Goal: Find specific page/section: Find specific page/section

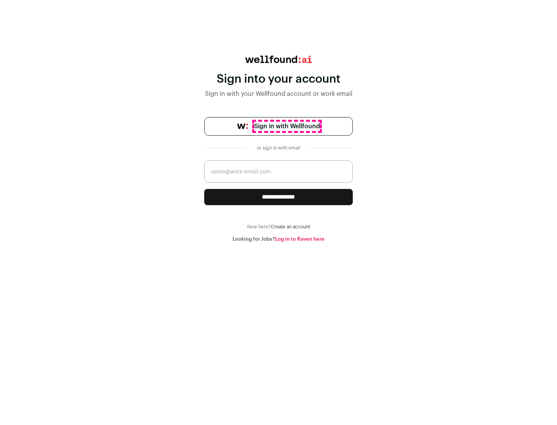
click at [286, 126] on span "Sign in with Wellfound" at bounding box center [287, 126] width 66 height 9
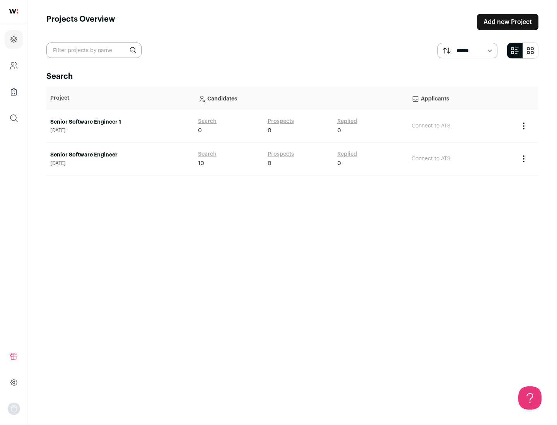
click at [120, 155] on link "Senior Software Engineer" at bounding box center [120, 155] width 140 height 8
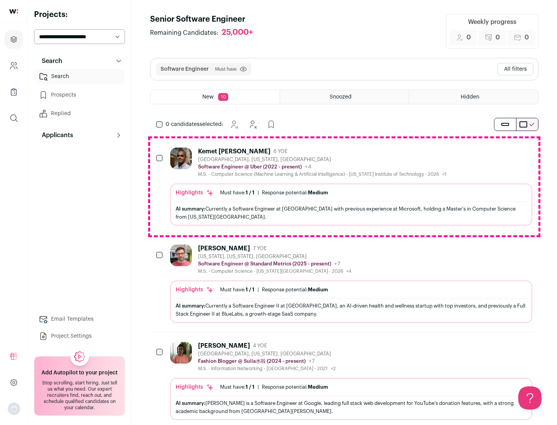
click at [344, 187] on div "Highlights Must have: 1 / 1 How many must haves have been fulfilled? | Response…" at bounding box center [351, 205] width 362 height 42
